Goal: Task Accomplishment & Management: Manage account settings

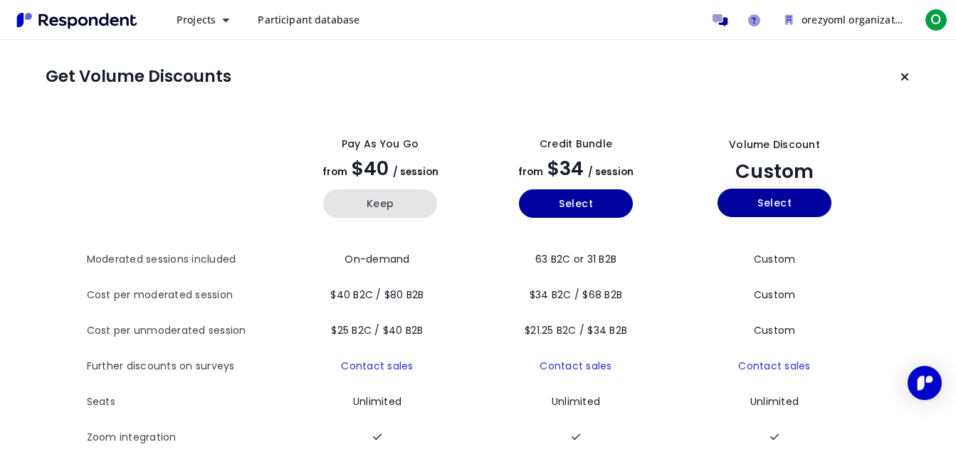
click at [352, 192] on button "Keep" at bounding box center [380, 203] width 114 height 28
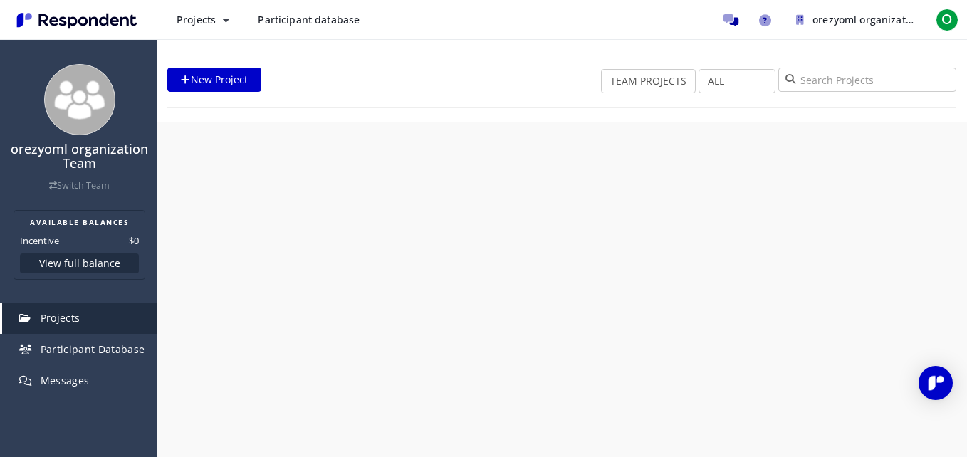
click at [352, 192] on div "orezyoml organization Team Switch Team AVAILABLE BALANCES Incentive $0 View ful…" at bounding box center [483, 228] width 967 height 457
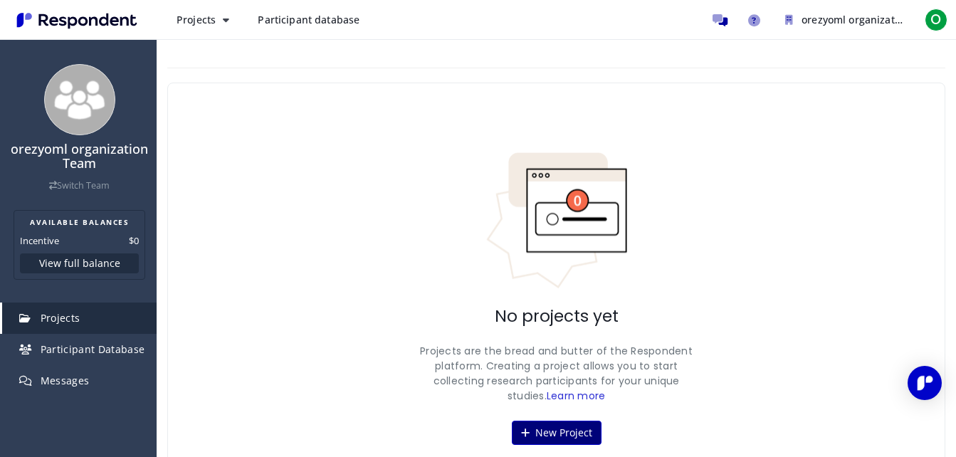
click at [549, 423] on button "New Project" at bounding box center [557, 433] width 90 height 24
click at [551, 435] on button "New Project" at bounding box center [557, 433] width 90 height 24
click at [916, 385] on div "Open Intercom Messenger" at bounding box center [925, 383] width 38 height 38
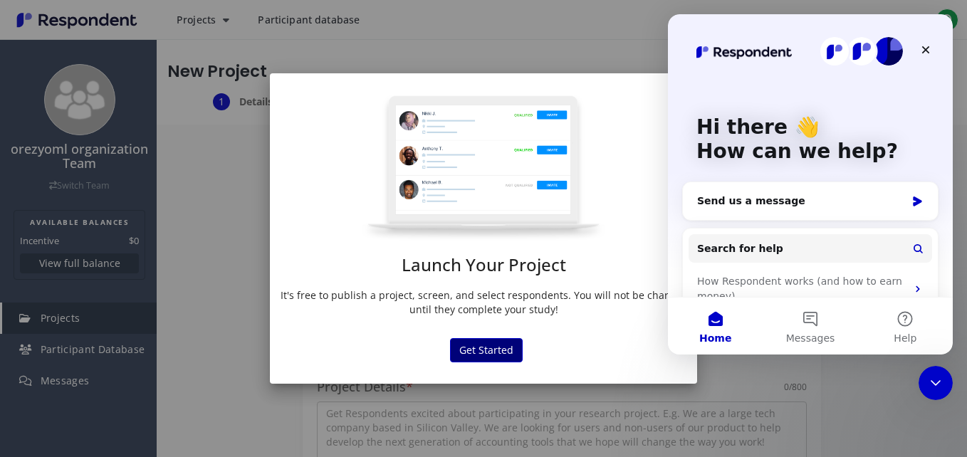
click at [484, 347] on button "Get Started" at bounding box center [486, 350] width 73 height 24
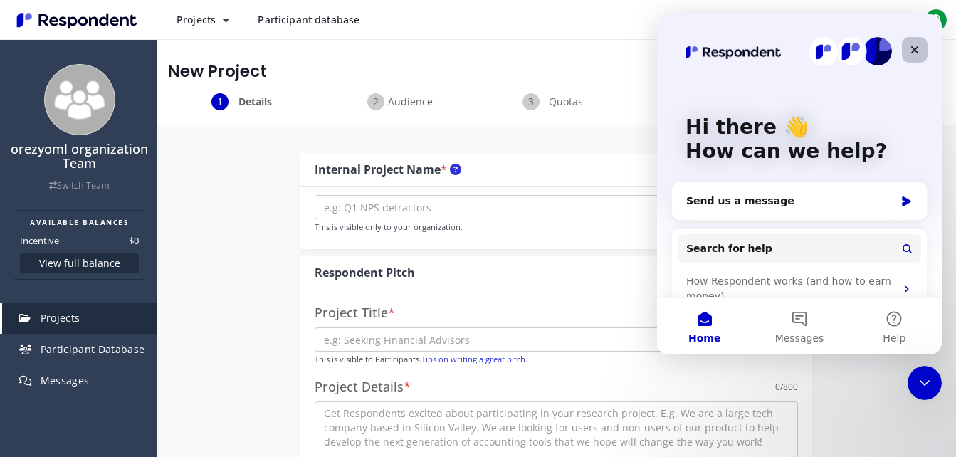
click at [904, 57] on div "Close" at bounding box center [915, 50] width 26 height 26
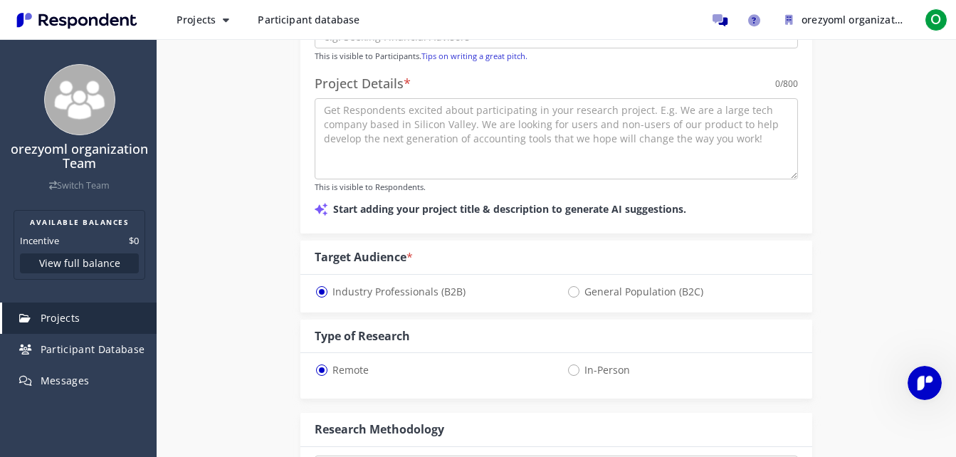
scroll to position [282, 0]
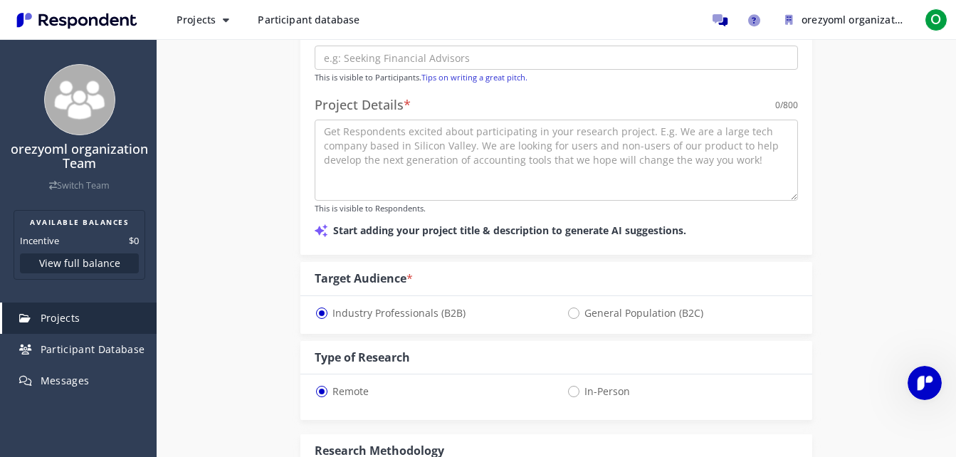
click at [577, 312] on span "General Population (B2C)" at bounding box center [635, 313] width 137 height 17
click at [576, 312] on input "General Population (B2C)" at bounding box center [571, 311] width 9 height 9
radio input "true"
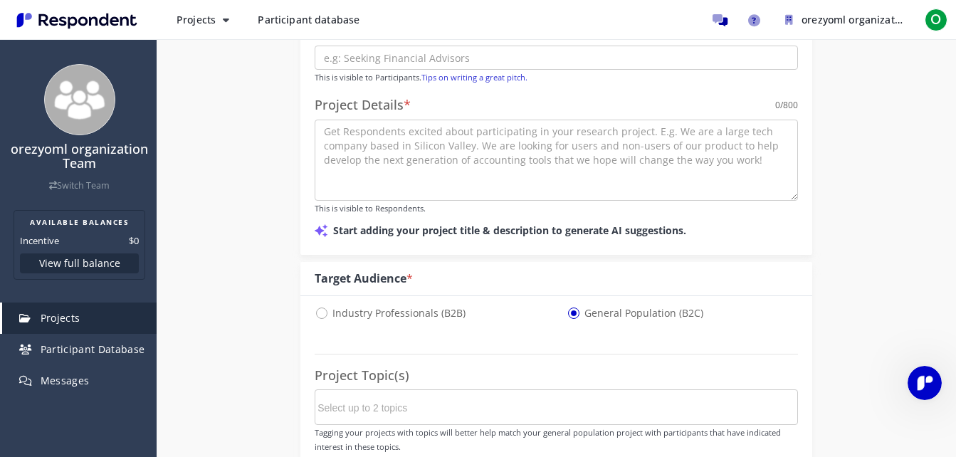
select select "number:125"
click at [324, 312] on span "Industry Professionals (B2B)" at bounding box center [390, 313] width 151 height 17
click at [324, 312] on input "Industry Professionals (B2B)" at bounding box center [319, 311] width 9 height 9
radio input "true"
select select "number:125"
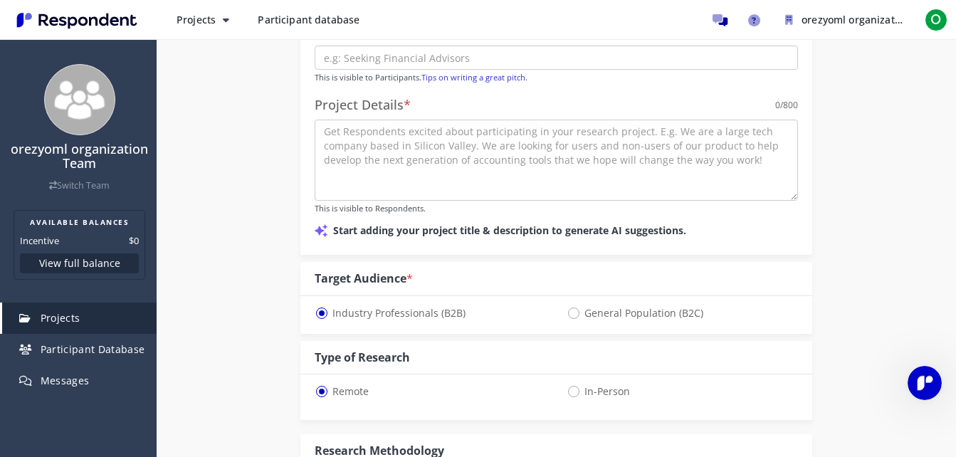
click at [567, 307] on input "General Population (B2C)" at bounding box center [571, 311] width 9 height 9
radio input "true"
select select "number:125"
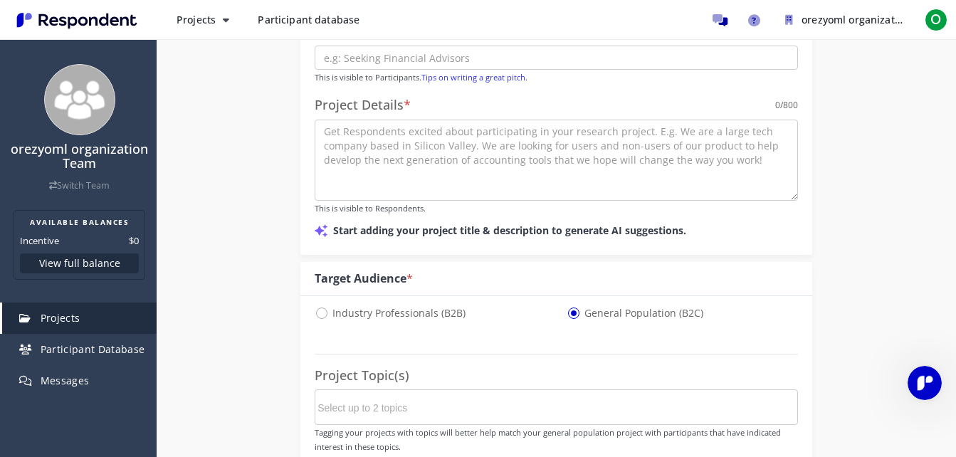
click at [315, 307] on input "Industry Professionals (B2B)" at bounding box center [319, 311] width 9 height 9
radio input "true"
click at [567, 307] on input "General Population (B2C)" at bounding box center [571, 311] width 9 height 9
radio input "true"
select select "number:125"
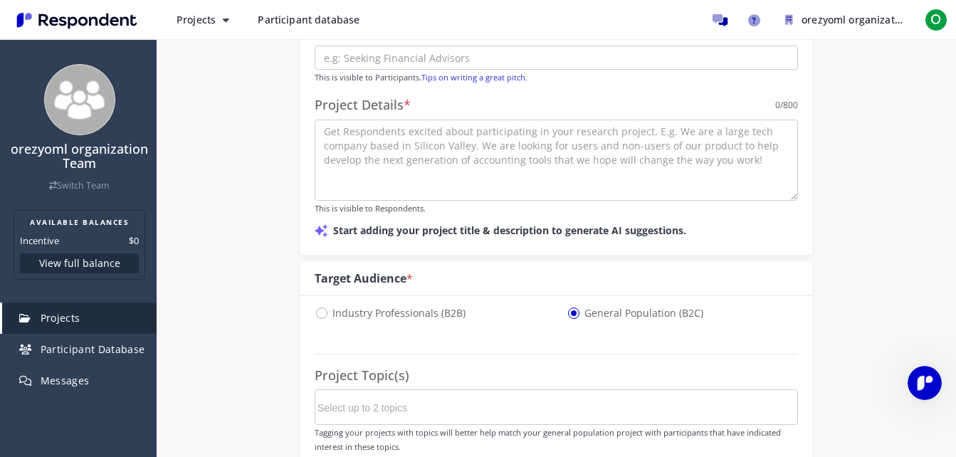
click at [324, 312] on span "Industry Professionals (B2B)" at bounding box center [390, 313] width 151 height 17
click at [324, 312] on input "Industry Professionals (B2B)" at bounding box center [319, 311] width 9 height 9
radio input "true"
select select "number:125"
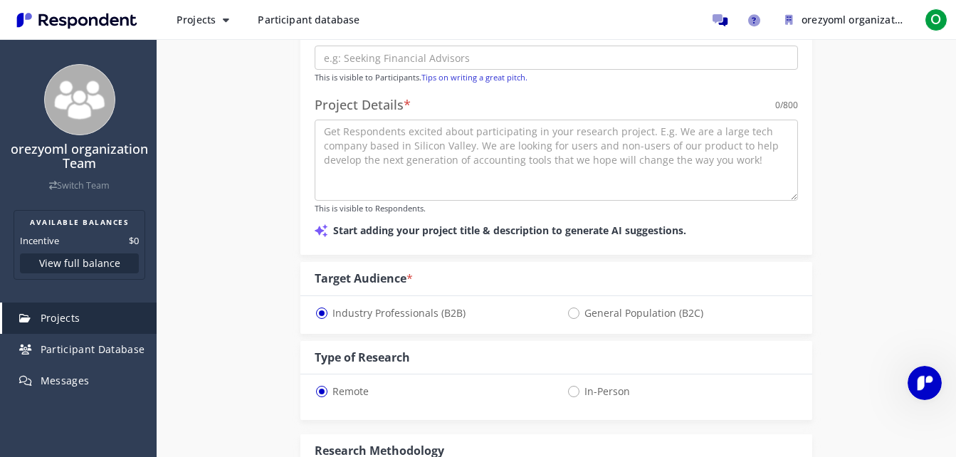
click at [567, 307] on input "General Population (B2C)" at bounding box center [571, 311] width 9 height 9
radio input "true"
select select "number:125"
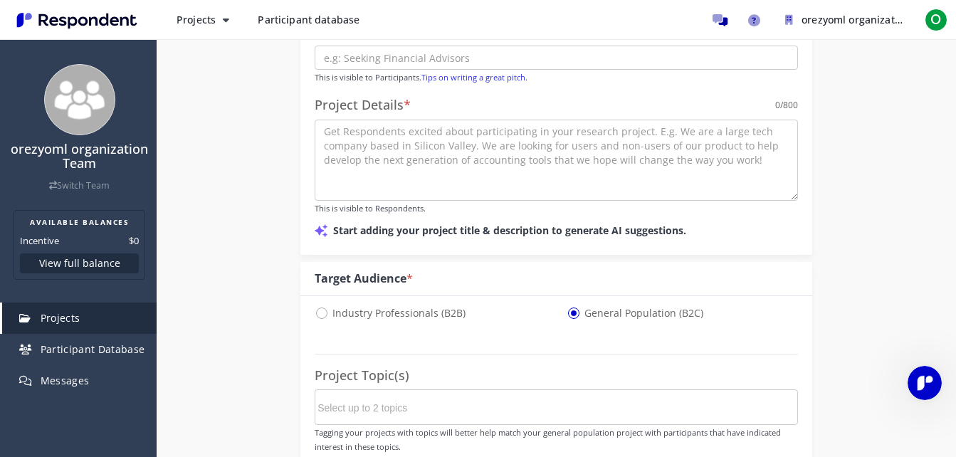
click at [315, 307] on input "Industry Professionals (B2B)" at bounding box center [319, 311] width 9 height 9
radio input "true"
click at [567, 307] on input "General Population (B2C)" at bounding box center [571, 311] width 9 height 9
radio input "true"
click at [315, 307] on input "Industry Professionals (B2B)" at bounding box center [319, 311] width 9 height 9
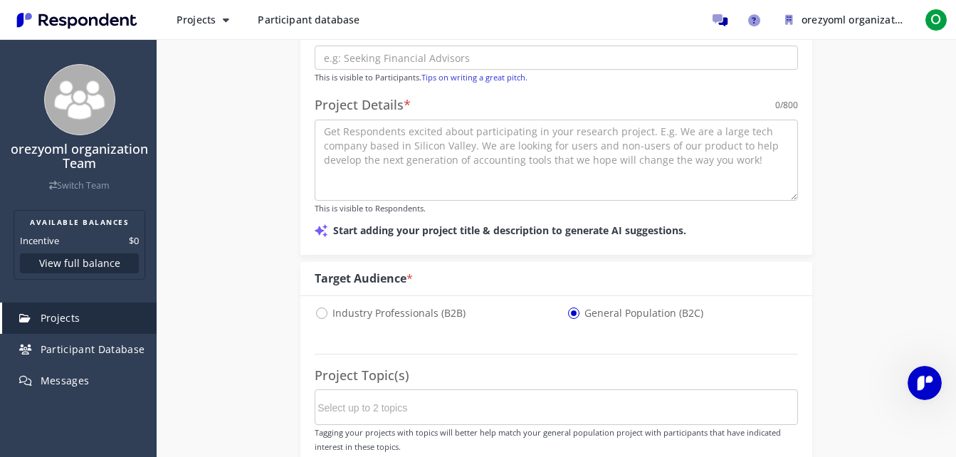
radio input "true"
click at [567, 307] on input "General Population (B2C)" at bounding box center [571, 311] width 9 height 9
radio input "true"
click at [315, 307] on input "Industry Professionals (B2B)" at bounding box center [319, 311] width 9 height 9
radio input "true"
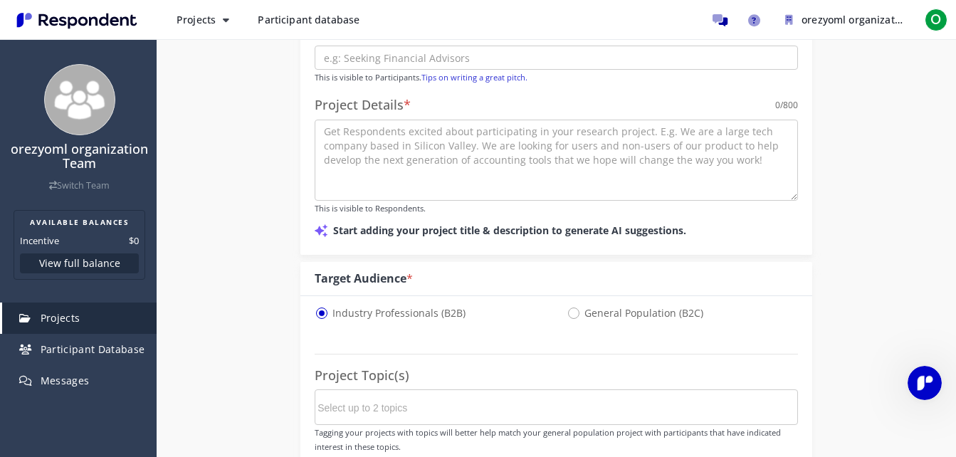
click at [567, 307] on input "General Population (B2C)" at bounding box center [571, 311] width 9 height 9
radio input "true"
click at [315, 307] on input "Industry Professionals (B2B)" at bounding box center [319, 311] width 9 height 9
radio input "true"
click at [567, 307] on input "General Population (B2C)" at bounding box center [571, 311] width 9 height 9
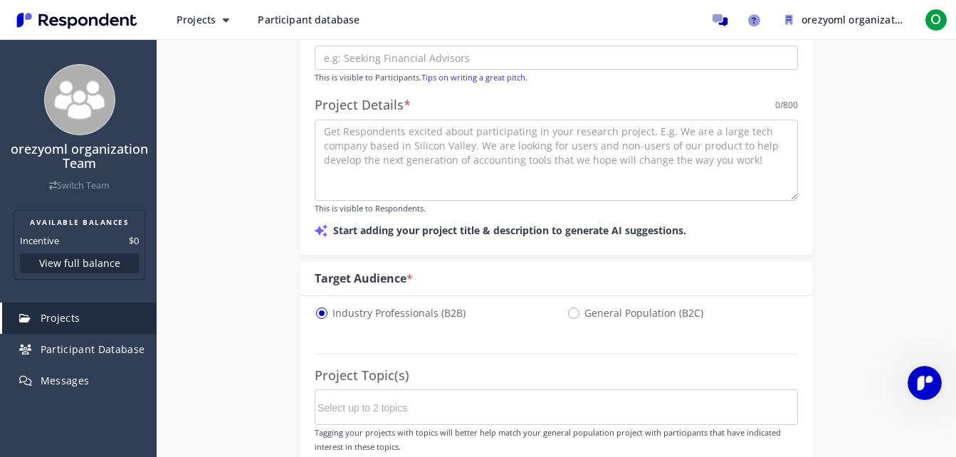
radio input "true"
click at [315, 307] on input "Industry Professionals (B2B)" at bounding box center [319, 311] width 9 height 9
radio input "true"
click at [567, 307] on input "General Population (B2C)" at bounding box center [571, 311] width 9 height 9
radio input "true"
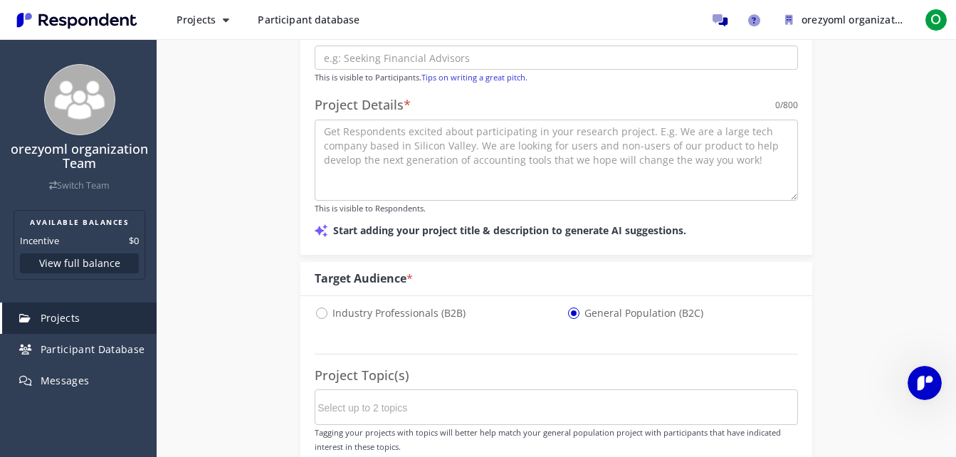
click at [315, 307] on input "Industry Professionals (B2B)" at bounding box center [319, 311] width 9 height 9
radio input "true"
click at [567, 307] on input "General Population (B2C)" at bounding box center [571, 311] width 9 height 9
radio input "true"
click at [315, 307] on input "Industry Professionals (B2B)" at bounding box center [319, 311] width 9 height 9
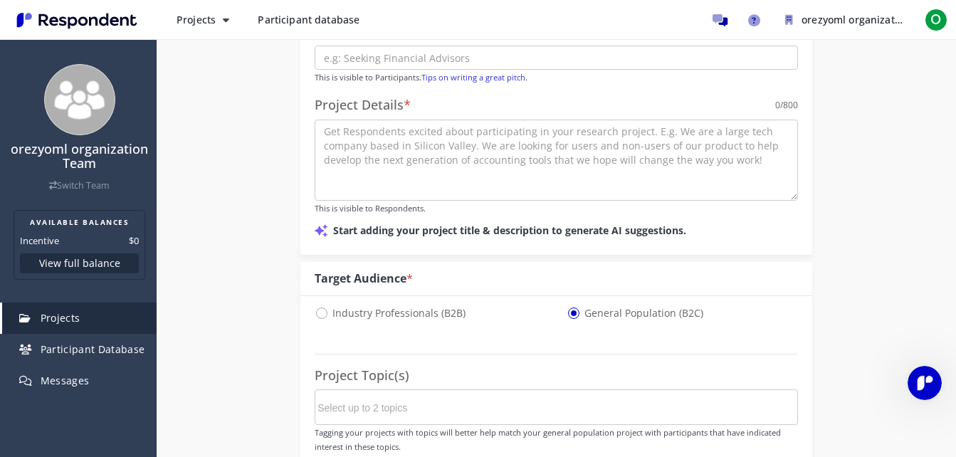
radio input "true"
click at [567, 307] on input "General Population (B2C)" at bounding box center [571, 311] width 9 height 9
radio input "true"
click at [315, 307] on input "Industry Professionals (B2B)" at bounding box center [319, 311] width 9 height 9
radio input "true"
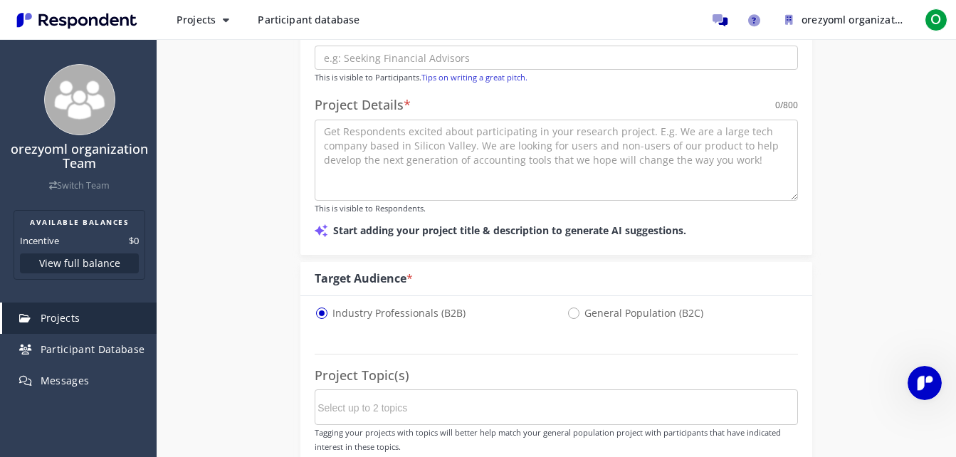
click at [567, 307] on input "General Population (B2C)" at bounding box center [571, 311] width 9 height 9
radio input "true"
click at [315, 307] on input "Industry Professionals (B2B)" at bounding box center [319, 311] width 9 height 9
radio input "true"
click at [567, 307] on input "General Population (B2C)" at bounding box center [571, 311] width 9 height 9
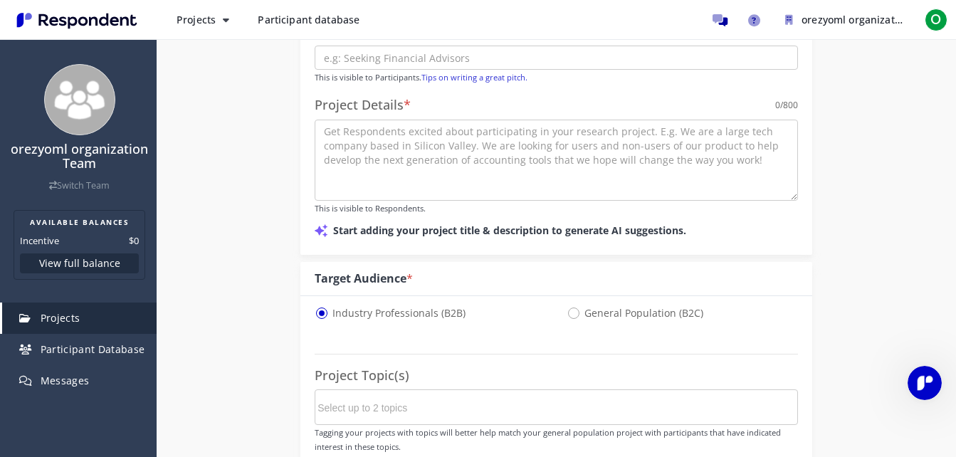
radio input "true"
click at [315, 307] on input "Industry Professionals (B2B)" at bounding box center [319, 311] width 9 height 9
radio input "true"
click at [567, 307] on input "General Population (B2C)" at bounding box center [571, 311] width 9 height 9
radio input "true"
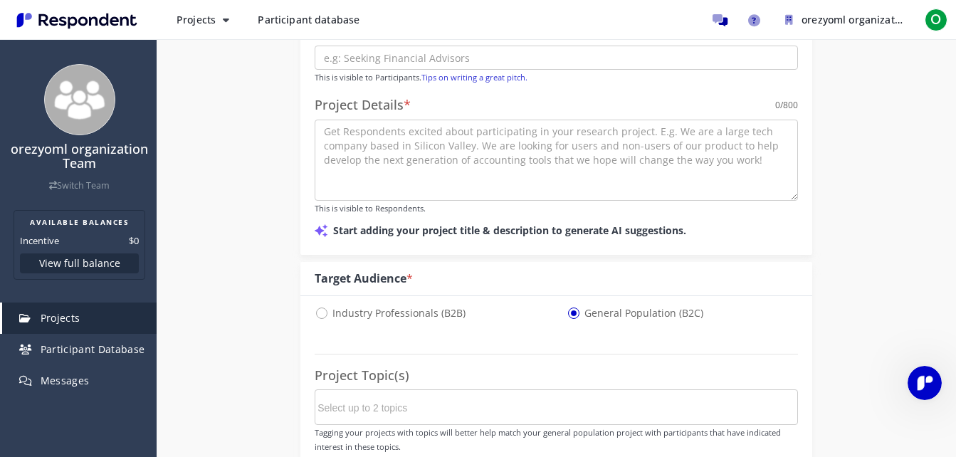
click at [315, 307] on input "Industry Professionals (B2B)" at bounding box center [319, 311] width 9 height 9
radio input "true"
click at [567, 307] on input "General Population (B2C)" at bounding box center [571, 311] width 9 height 9
radio input "true"
click at [315, 307] on input "Industry Professionals (B2B)" at bounding box center [319, 311] width 9 height 9
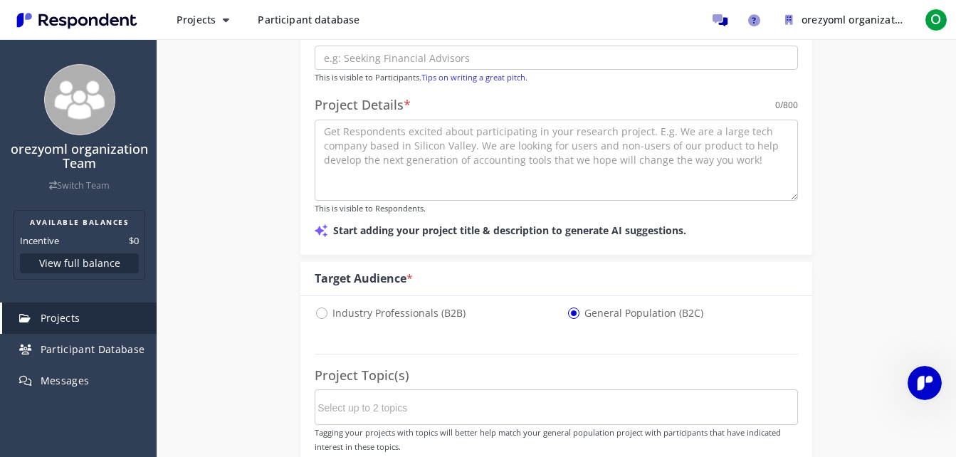
radio input "true"
click at [567, 307] on input "General Population (B2C)" at bounding box center [571, 311] width 9 height 9
radio input "true"
click at [315, 307] on input "Industry Professionals (B2B)" at bounding box center [319, 311] width 9 height 9
radio input "true"
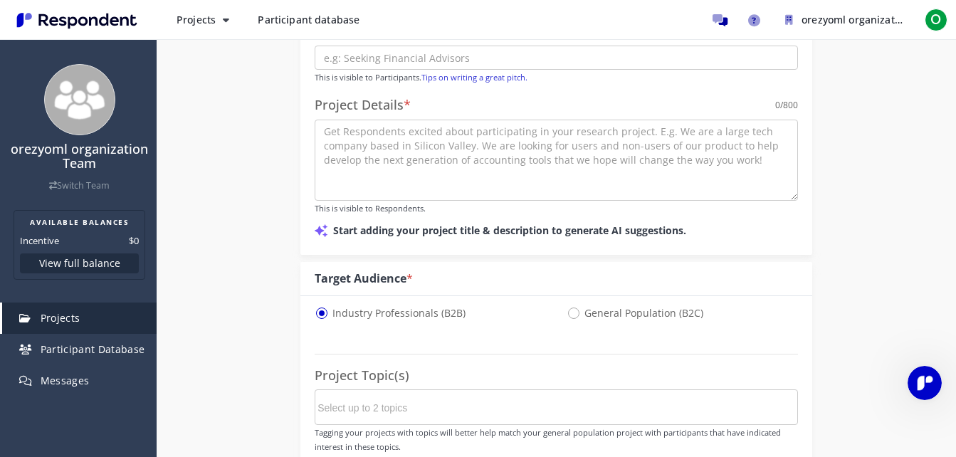
click at [567, 307] on input "General Population (B2C)" at bounding box center [571, 311] width 9 height 9
radio input "true"
click at [315, 307] on input "Industry Professionals (B2B)" at bounding box center [319, 311] width 9 height 9
radio input "true"
click at [567, 307] on input "General Population (B2C)" at bounding box center [571, 311] width 9 height 9
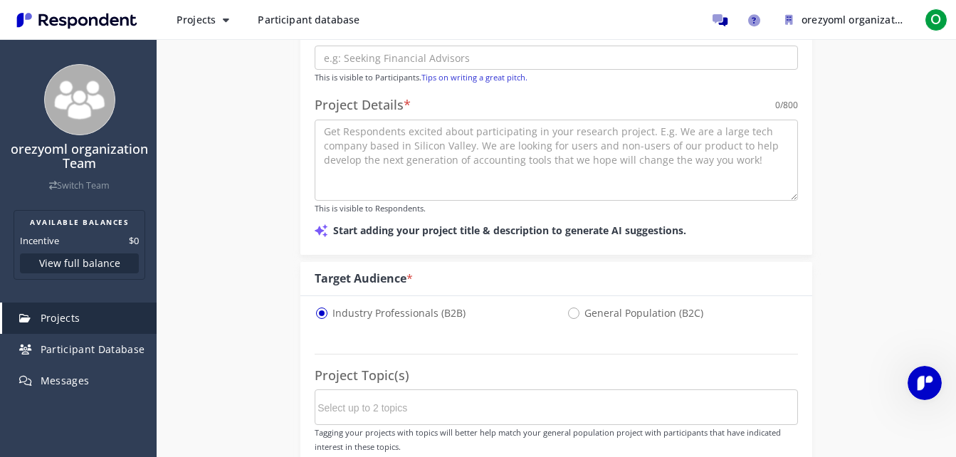
radio input "true"
click at [315, 307] on input "Industry Professionals (B2B)" at bounding box center [319, 311] width 9 height 9
radio input "true"
click at [317, 314] on span "Industry Professionals (B2B)" at bounding box center [390, 313] width 151 height 17
click at [317, 314] on input "Industry Professionals (B2B)" at bounding box center [319, 311] width 9 height 9
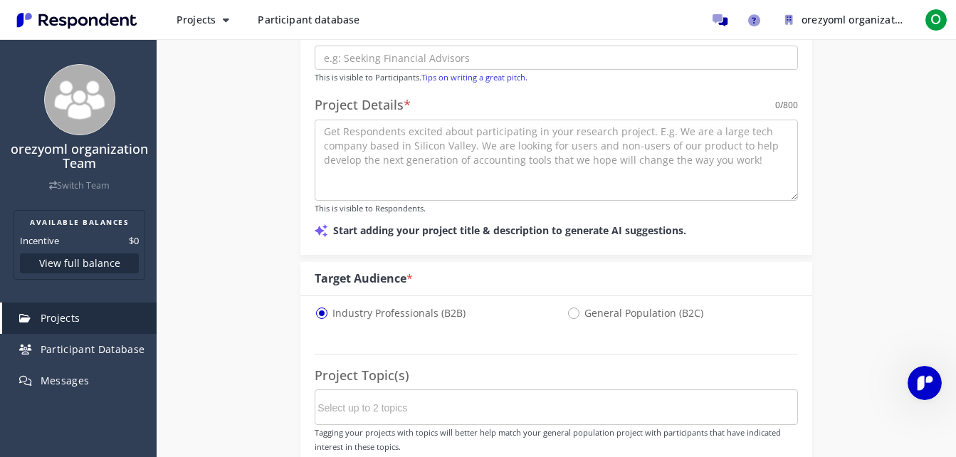
click at [322, 319] on span "Industry Professionals (B2B)" at bounding box center [390, 313] width 151 height 17
click at [322, 317] on input "Industry Professionals (B2B)" at bounding box center [319, 311] width 9 height 9
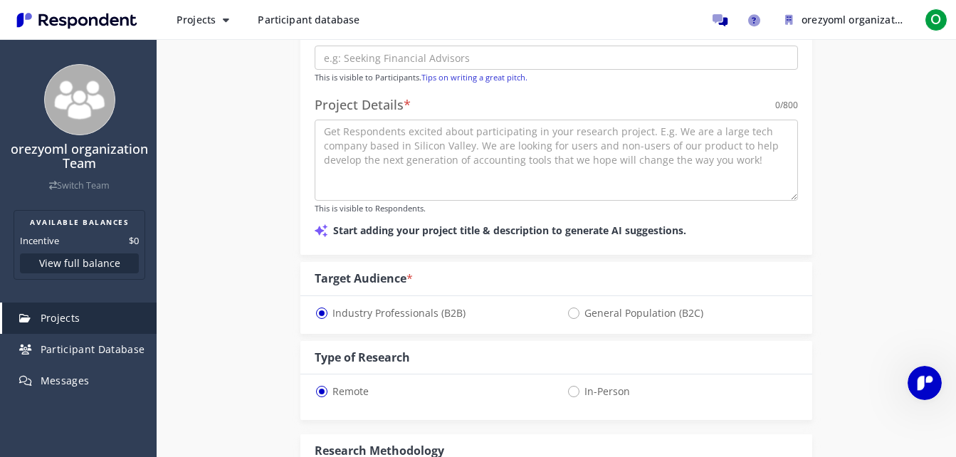
select select "number:125"
click at [248, 242] on div "Internal Project Name * This is visible only to your organization. Respondent P…" at bounding box center [556, 379] width 799 height 1073
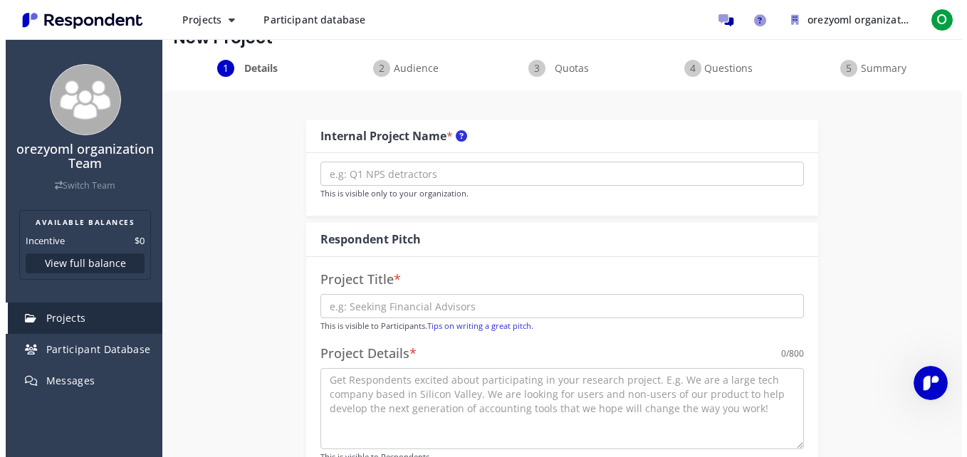
scroll to position [0, 0]
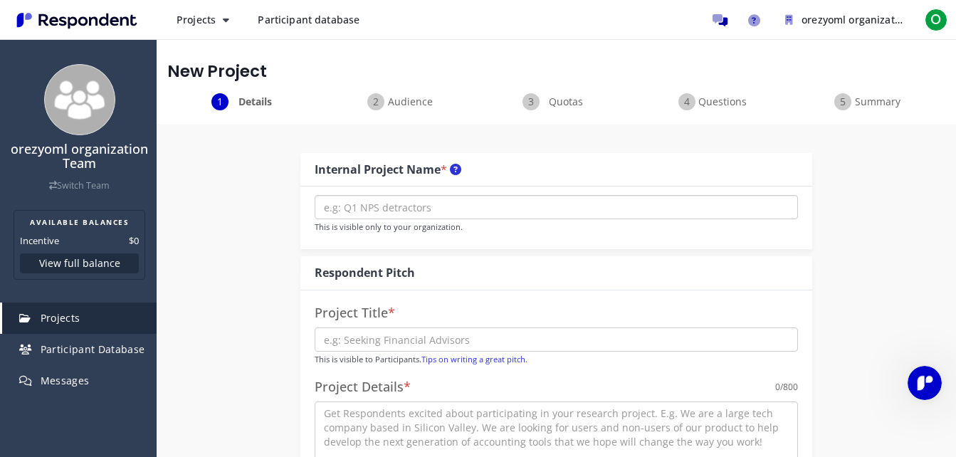
click at [385, 213] on input "text" at bounding box center [556, 207] width 483 height 24
click at [940, 13] on span "O" at bounding box center [936, 20] width 23 height 23
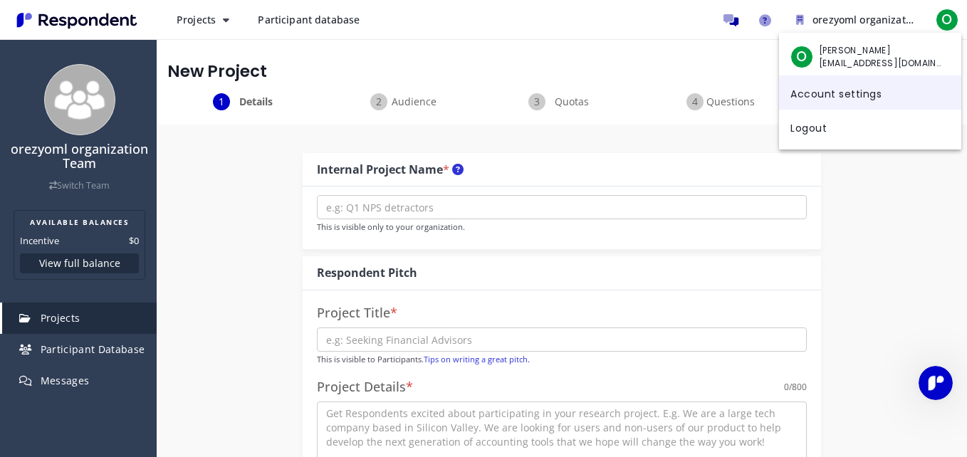
click at [817, 91] on link "Account settings" at bounding box center [870, 92] width 182 height 34
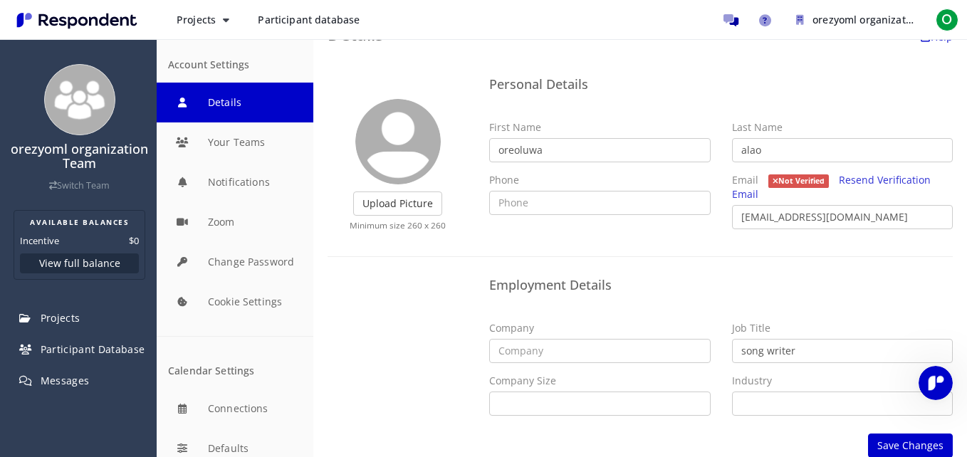
scroll to position [43, 0]
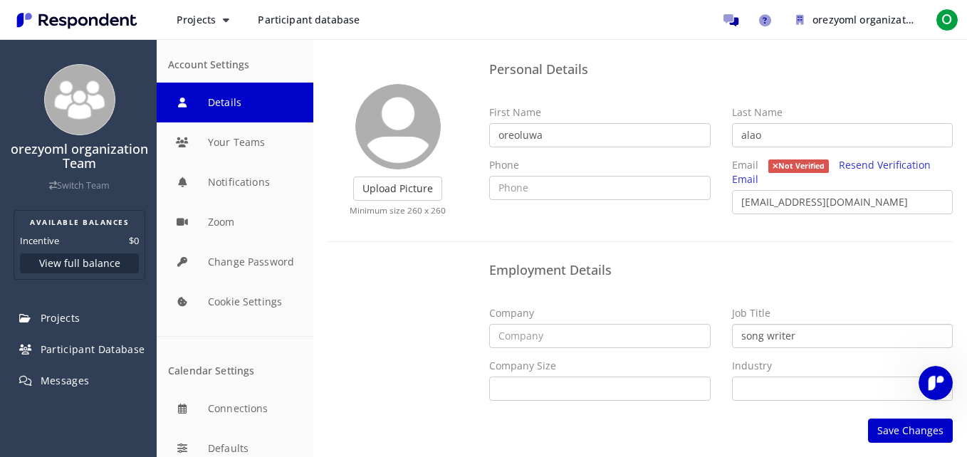
click at [823, 340] on input "song writer" at bounding box center [842, 336] width 221 height 24
type input "s"
